Goal: Browse casually

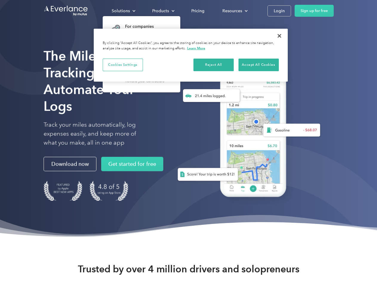
click at [123, 11] on div "Solutions" at bounding box center [121, 10] width 18 height 7
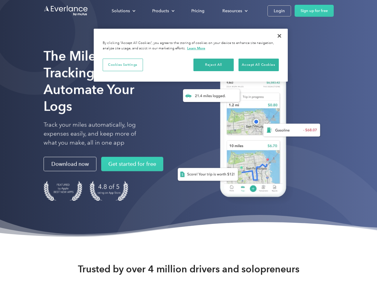
click at [163, 11] on div "Products" at bounding box center [160, 10] width 17 height 7
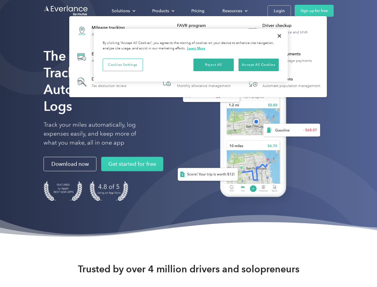
click at [234, 11] on div "Resources" at bounding box center [232, 10] width 20 height 7
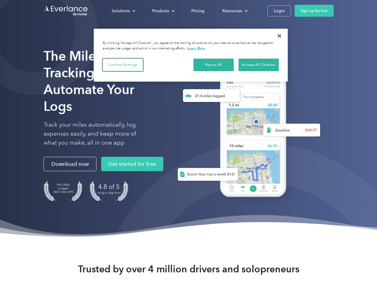
click at [123, 64] on button "Cookies Settings" at bounding box center [123, 64] width 40 height 13
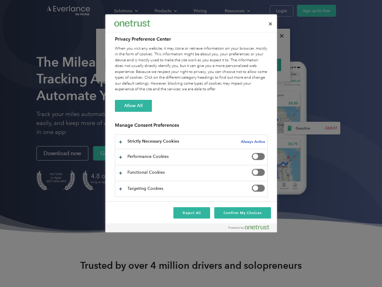
click at [214, 64] on div "When you visit any website, it may store or retrieve information on your browse…" at bounding box center [191, 69] width 153 height 47
click at [258, 64] on div "When you visit any website, it may store or retrieve information on your browse…" at bounding box center [191, 69] width 153 height 47
click at [279, 36] on div at bounding box center [191, 143] width 382 height 287
